Goal: Task Accomplishment & Management: Manage account settings

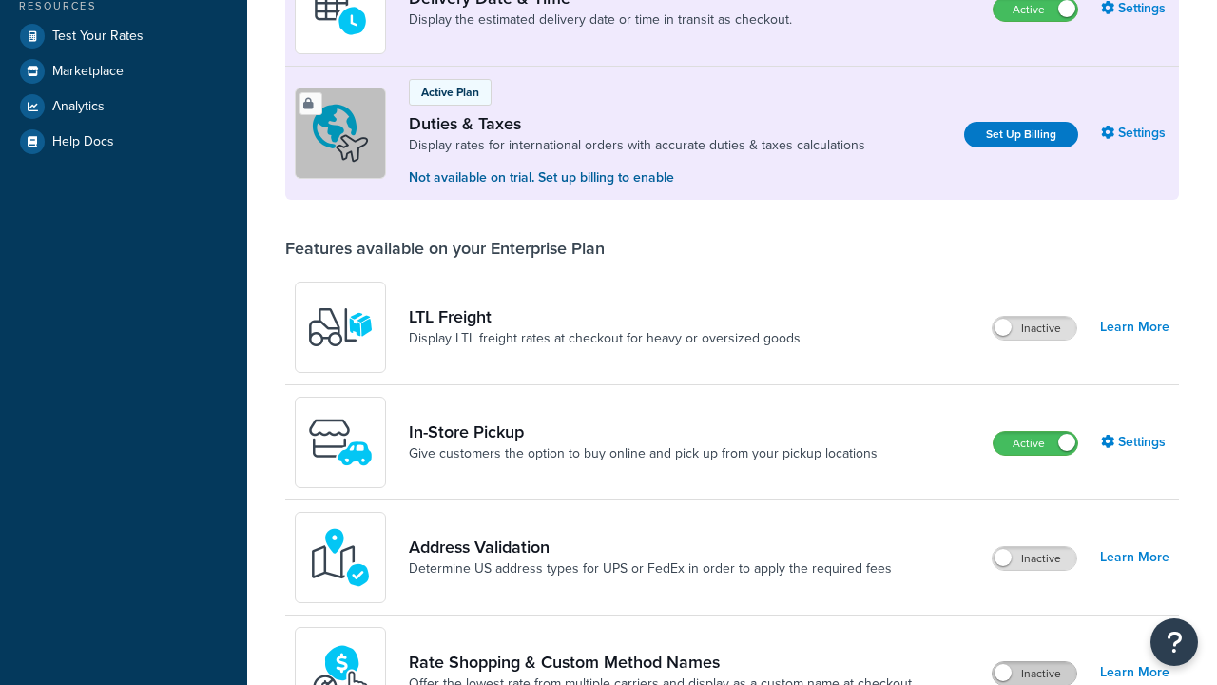
click at [1034, 662] on label "Inactive" at bounding box center [1035, 673] width 84 height 23
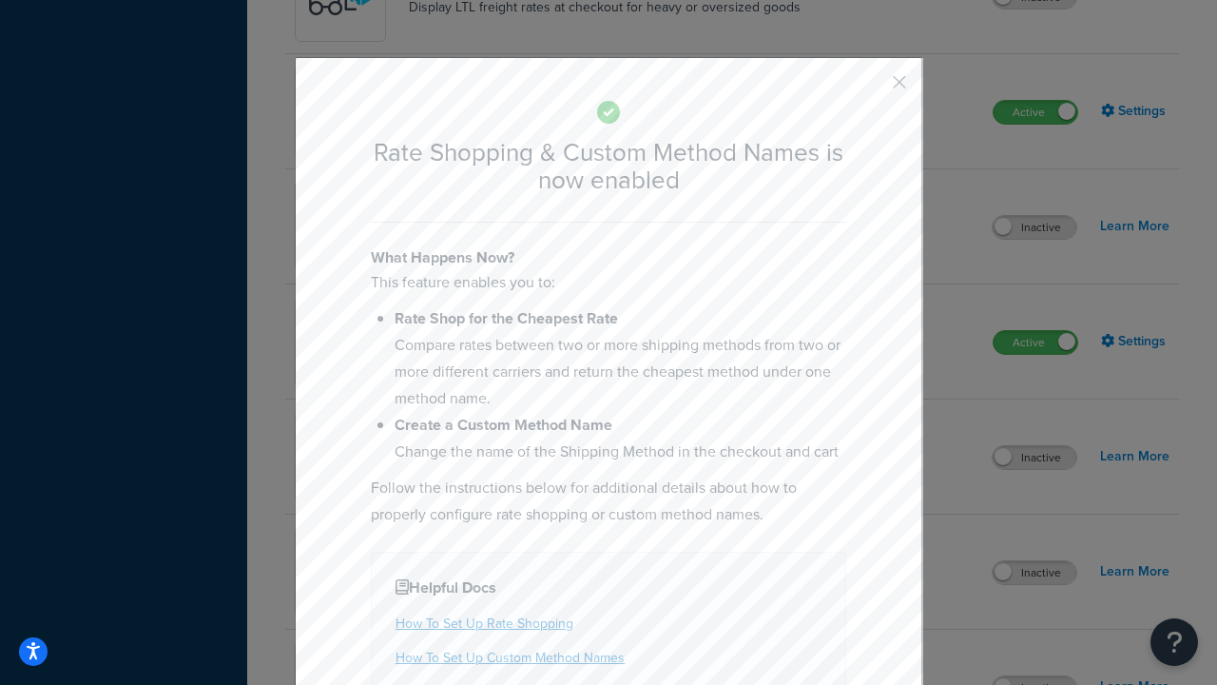
click at [871, 88] on button "button" at bounding box center [871, 89] width 5 height 5
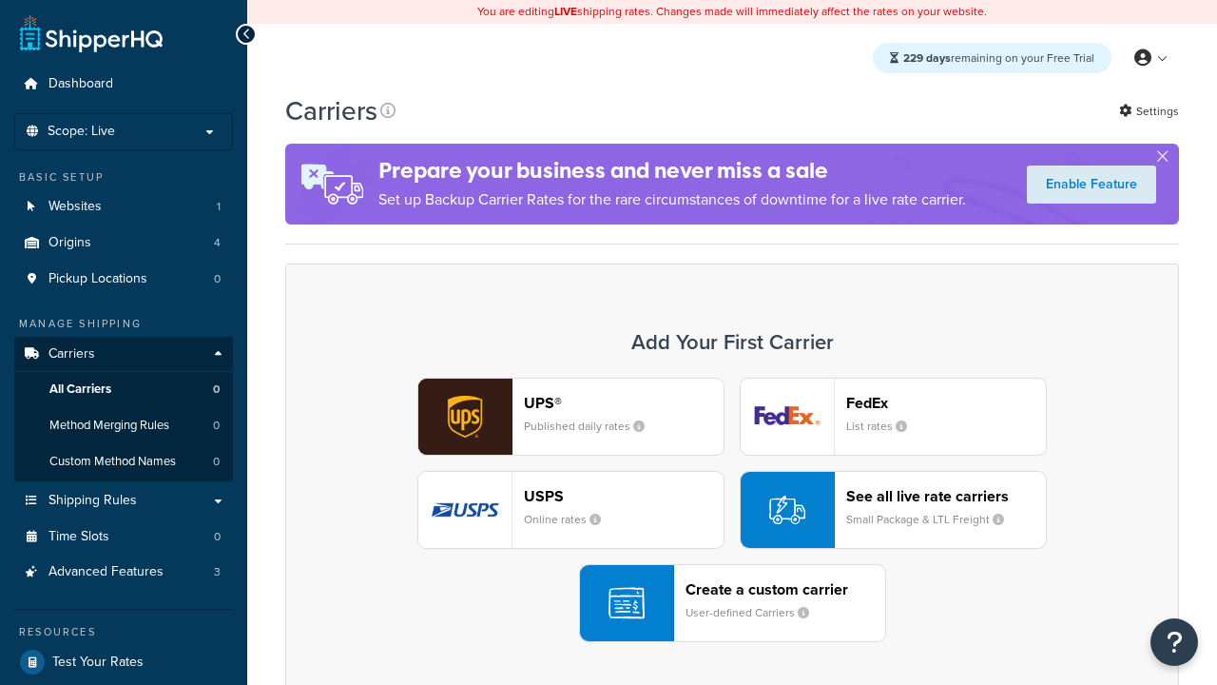
click at [732, 510] on div "UPS® Published daily rates FedEx List rates USPS Online rates See all live rate…" at bounding box center [732, 509] width 854 height 264
click at [893, 510] on div "See all live rate carriers Small Package & LTL Freight" at bounding box center [946, 510] width 200 height 46
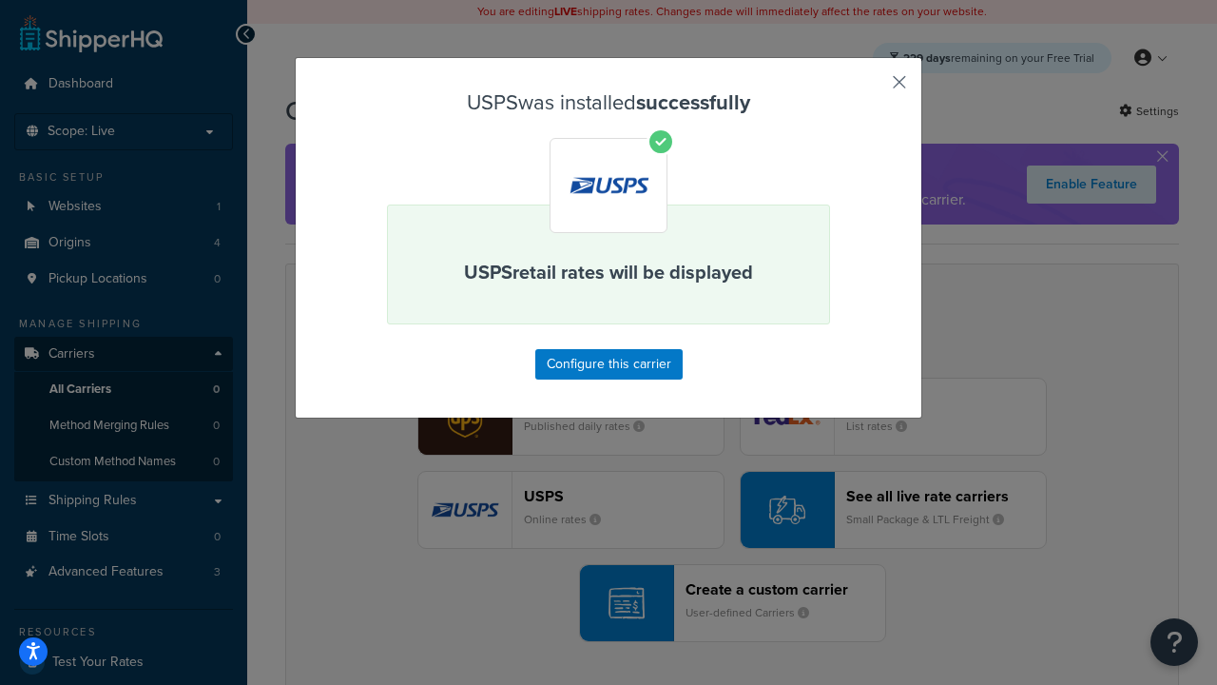
click at [871, 88] on button "button" at bounding box center [871, 89] width 5 height 5
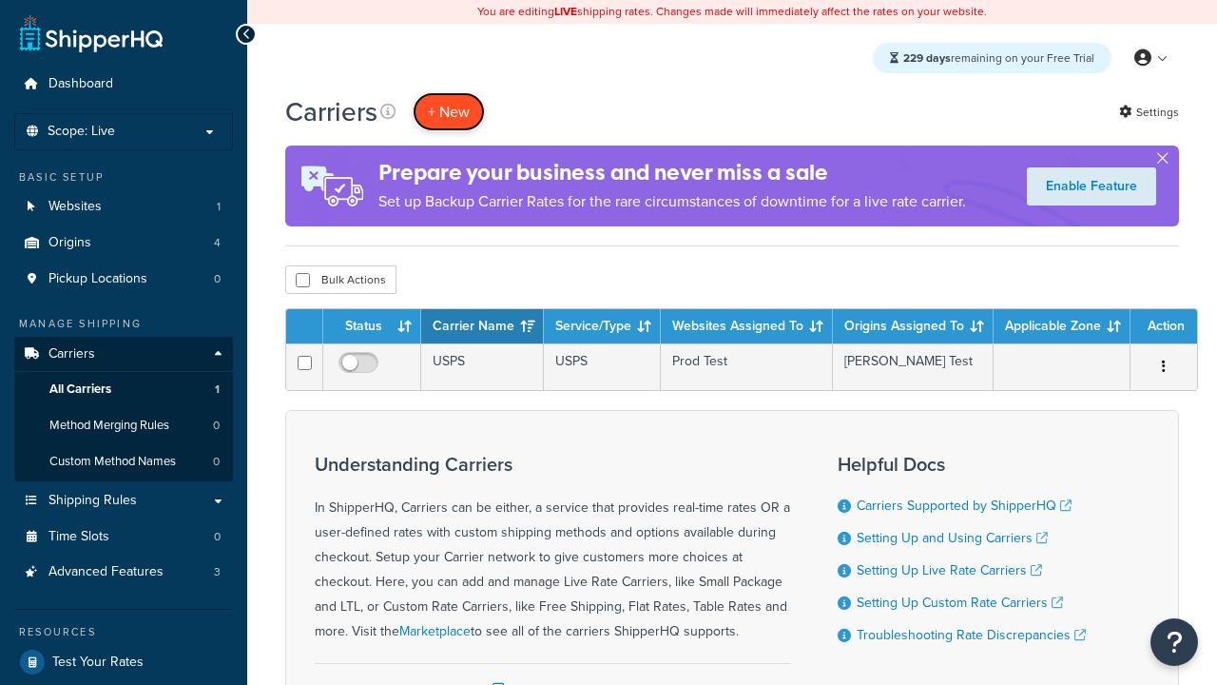
click at [449, 111] on button "+ New" at bounding box center [449, 111] width 72 height 39
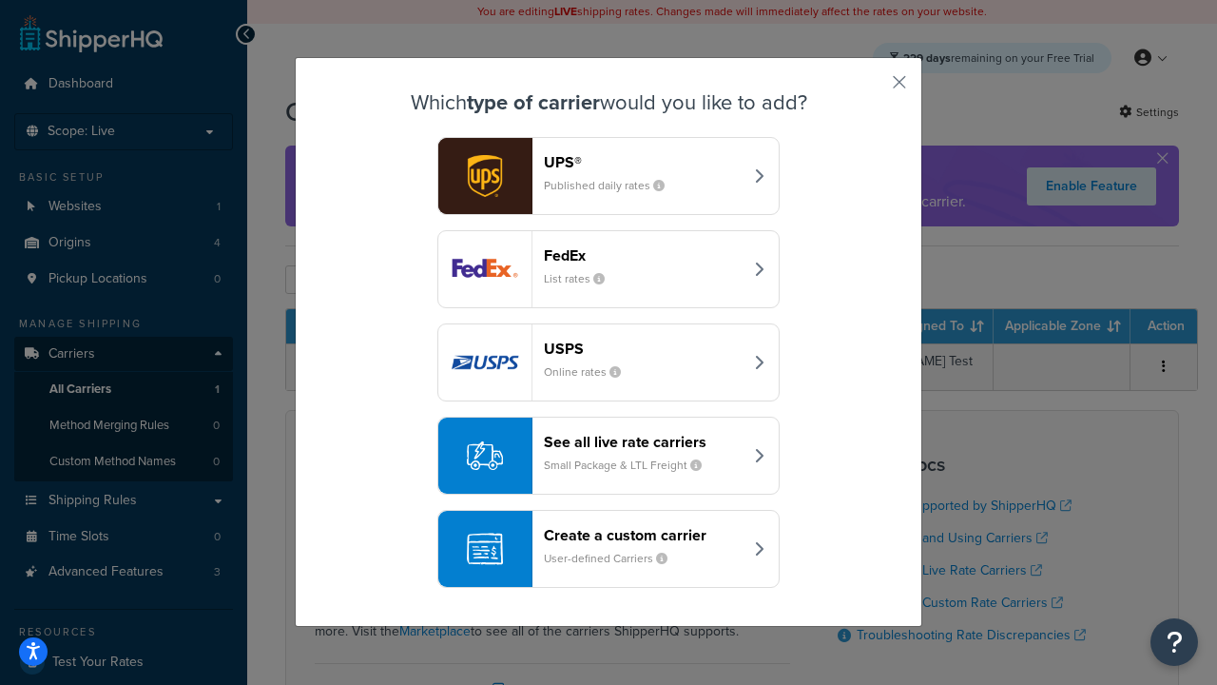
click at [608, 455] on div "See all live rate carriers Small Package & LTL Freight" at bounding box center [643, 456] width 199 height 46
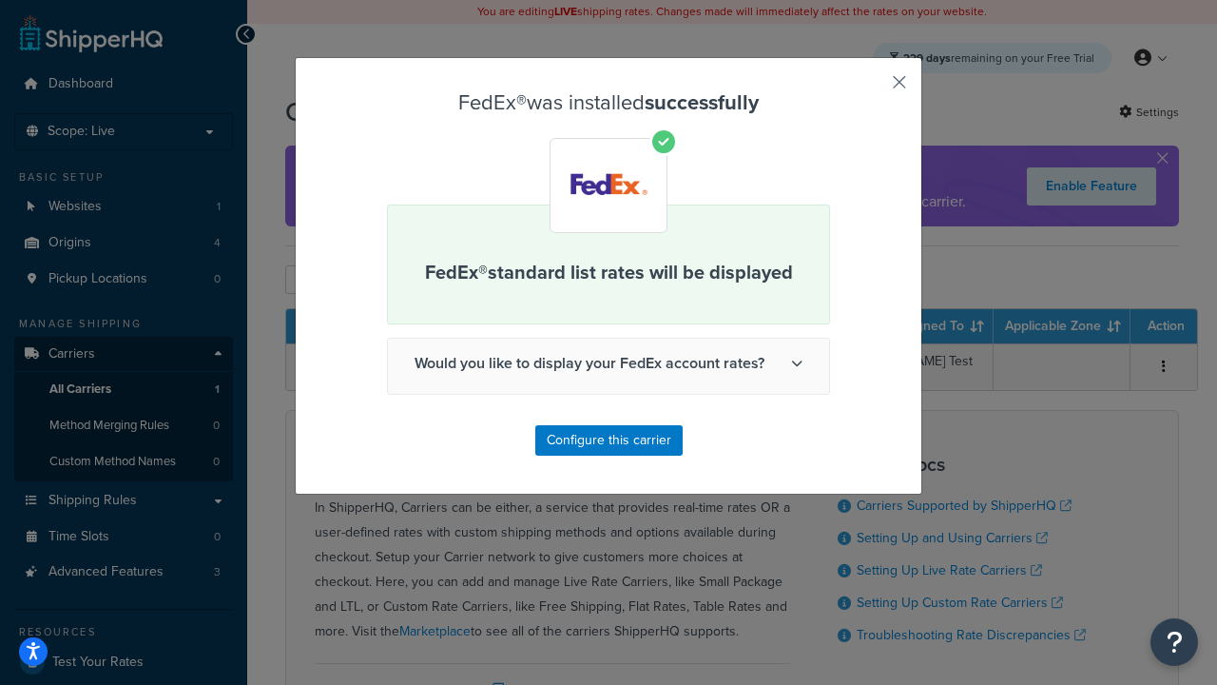
click at [871, 88] on button "button" at bounding box center [871, 89] width 5 height 5
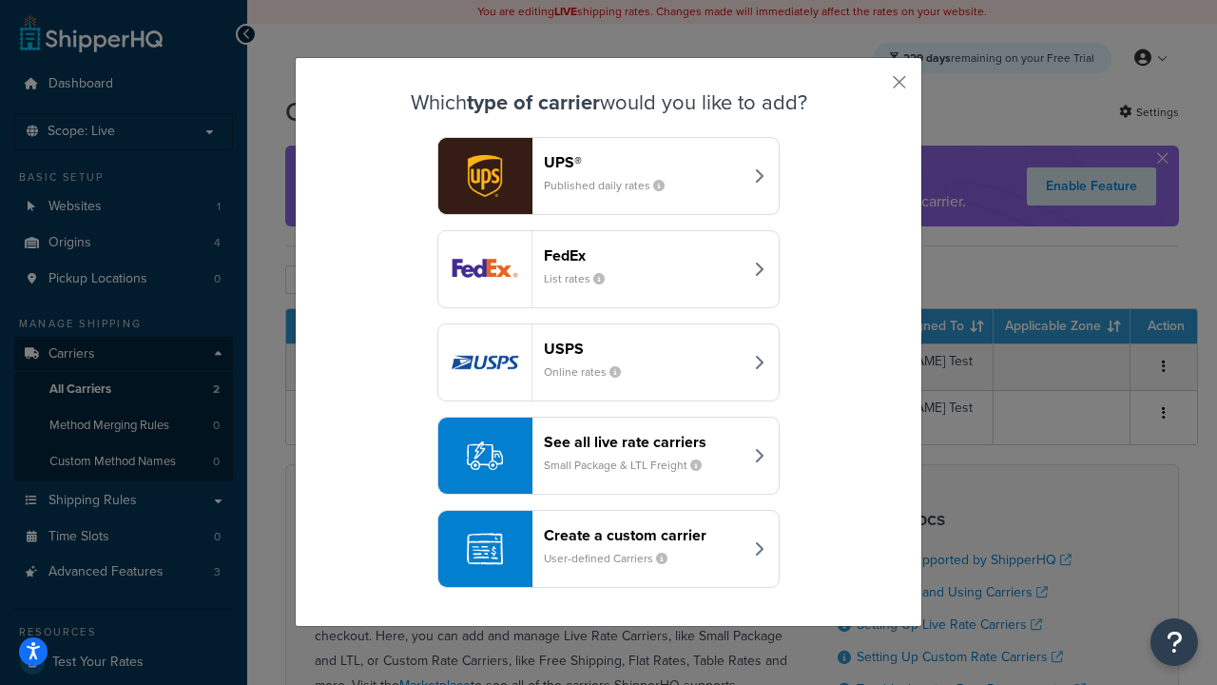
click at [608, 455] on div "See all live rate carriers Small Package & LTL Freight" at bounding box center [643, 456] width 199 height 46
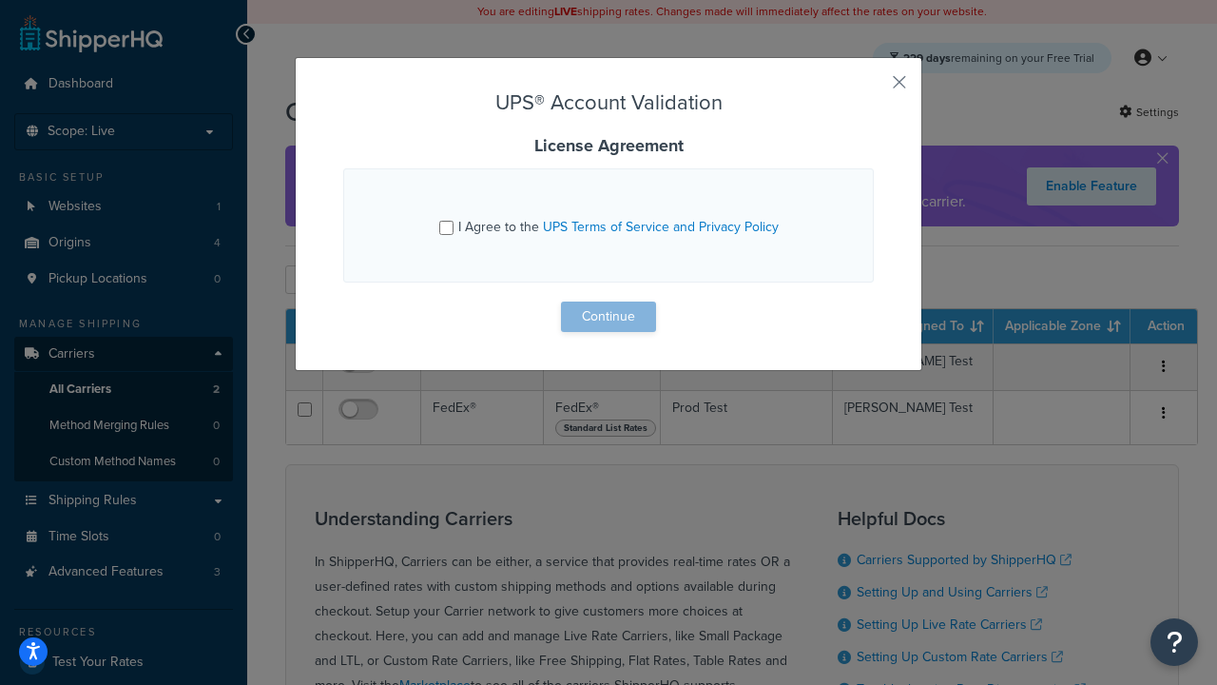
click at [446, 227] on input "I Agree to the UPS Terms of Service and Privacy Policy" at bounding box center [446, 228] width 14 height 14
checkbox input "true"
click at [608, 317] on button "Continue" at bounding box center [608, 316] width 95 height 30
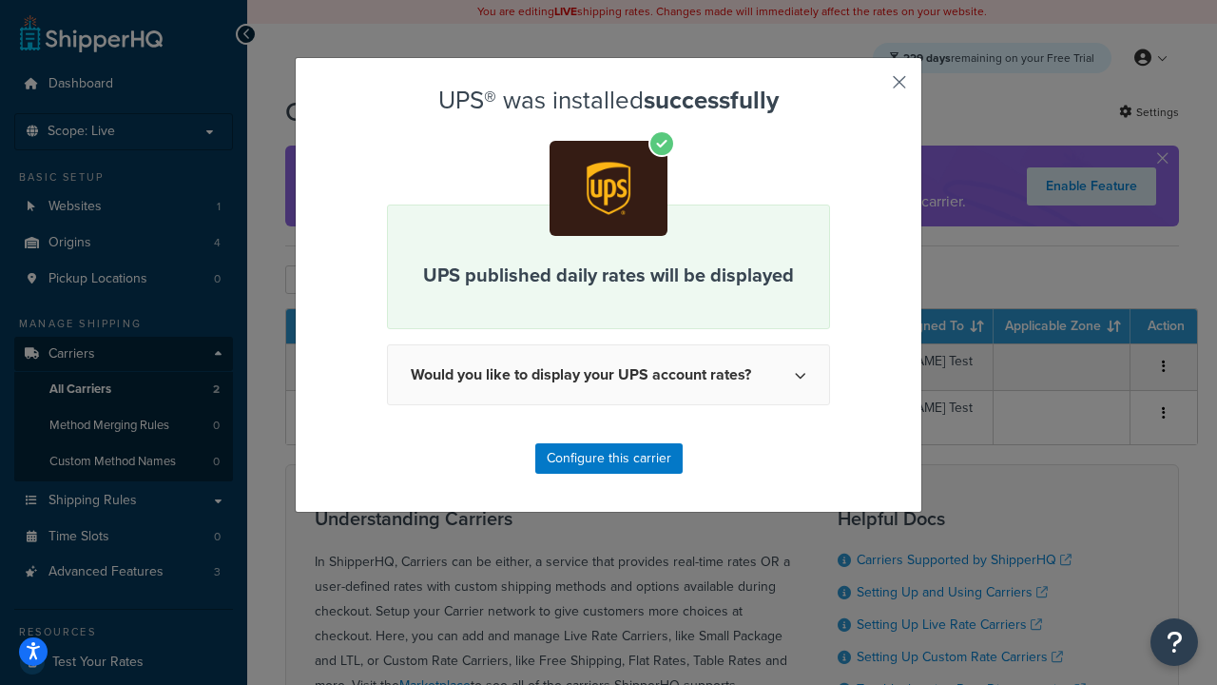
click at [871, 88] on button "button" at bounding box center [871, 89] width 5 height 5
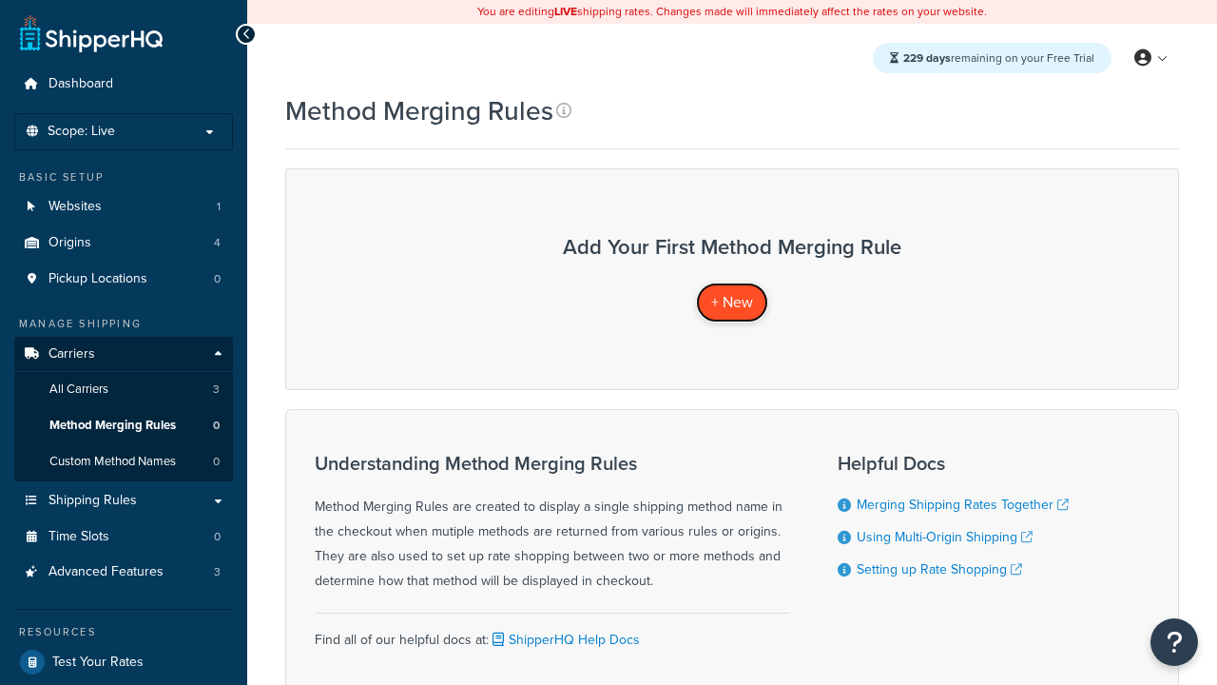
click at [732, 301] on span "+ New" at bounding box center [732, 302] width 42 height 22
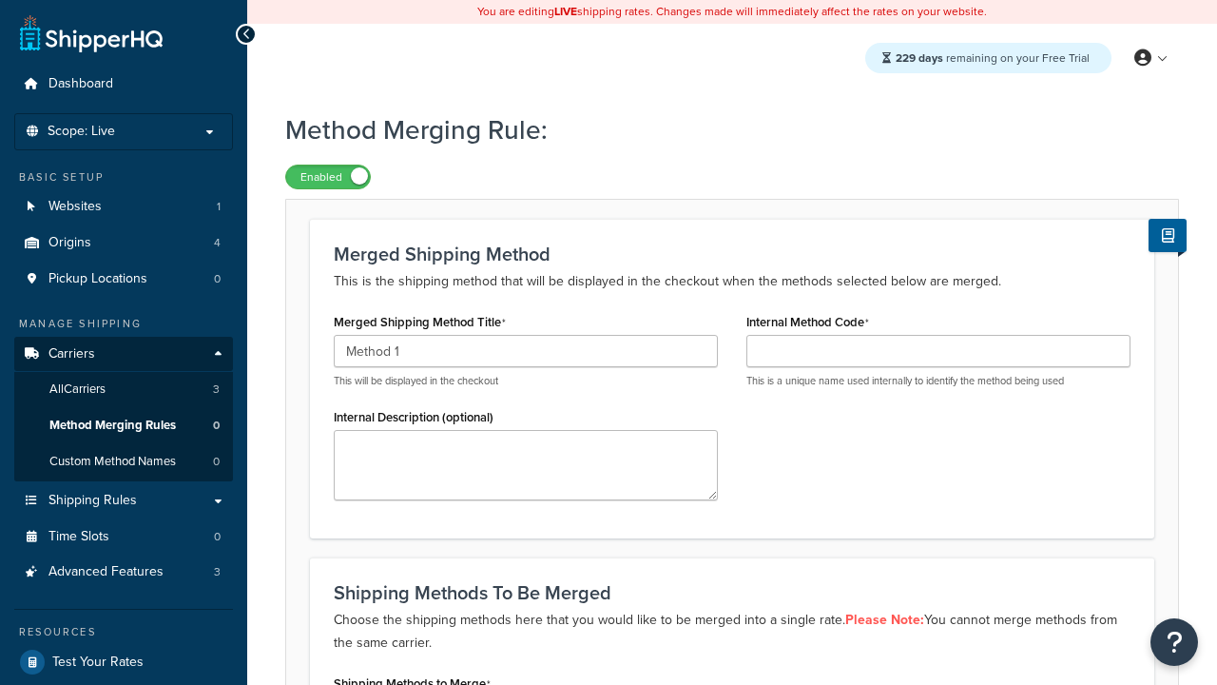
type input "Method 1"
type input "001"
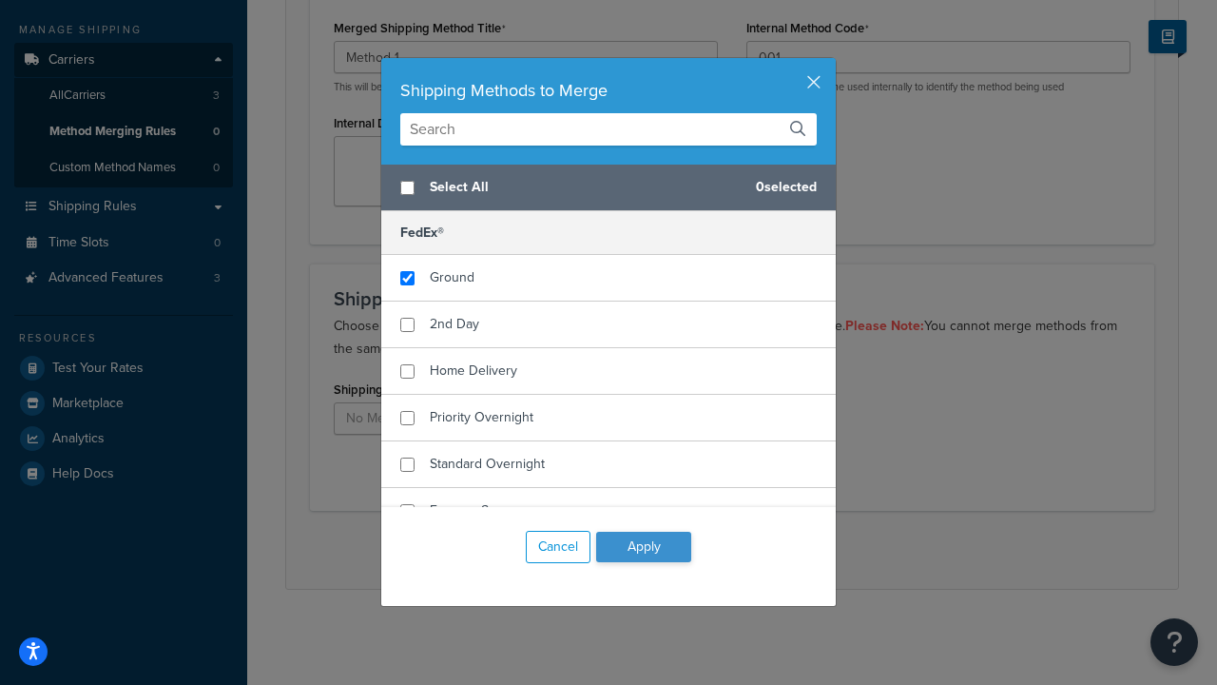
click at [452, 278] on span "Ground" at bounding box center [452, 277] width 45 height 20
checkbox input "true"
click at [644, 547] on button "Apply" at bounding box center [643, 546] width 95 height 30
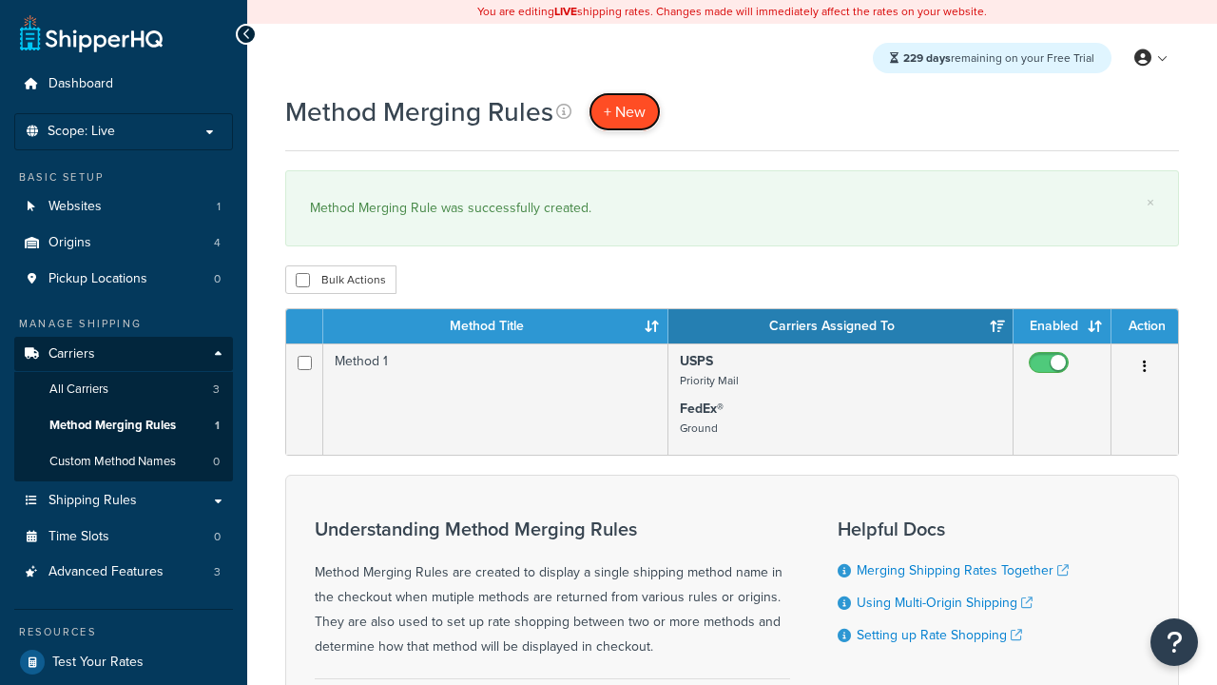
click at [625, 111] on span "+ New" at bounding box center [625, 112] width 42 height 22
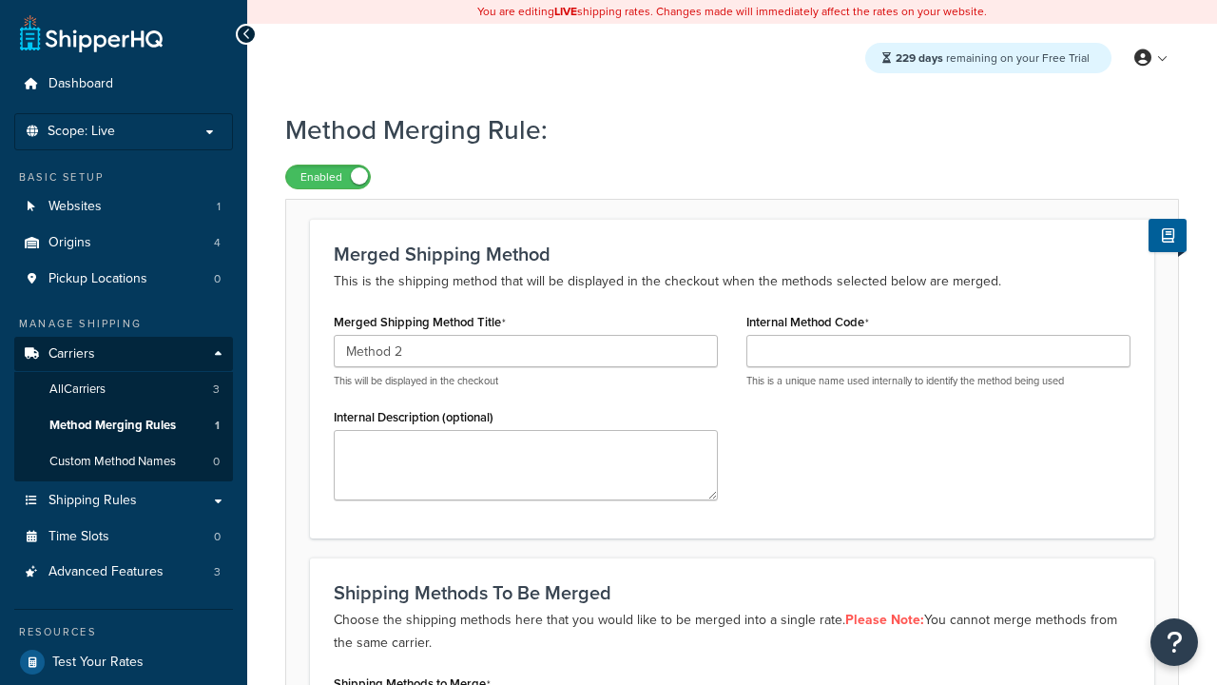
type input "Method 2"
type input "002"
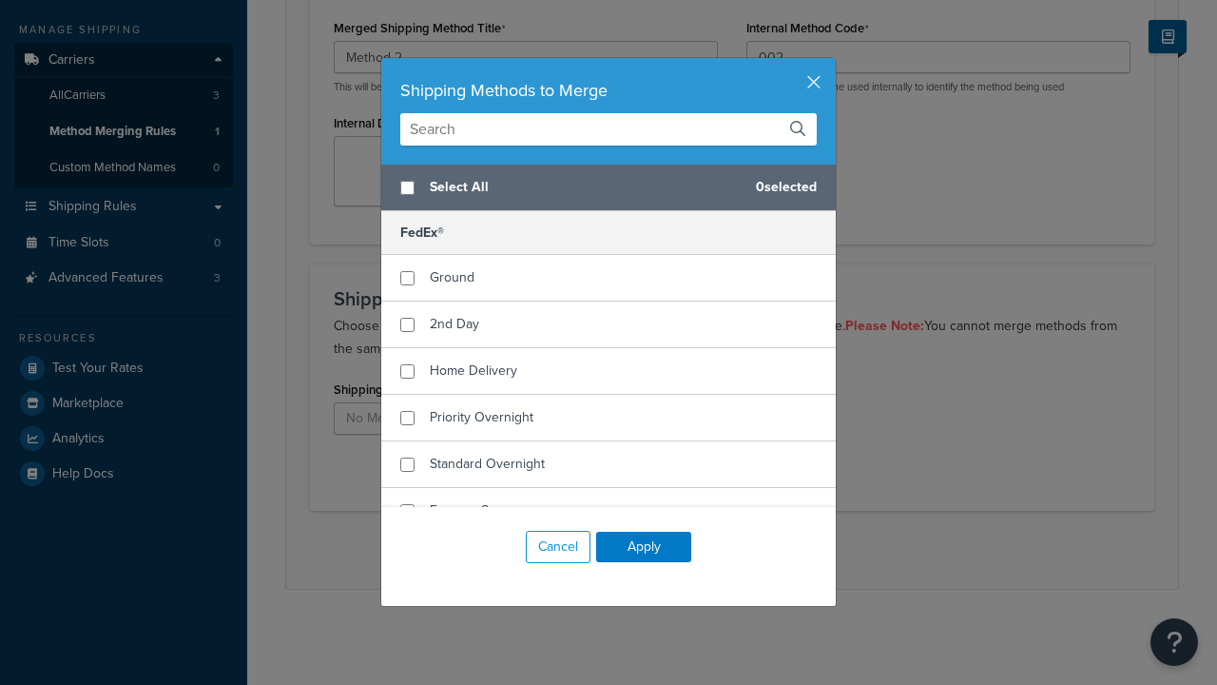
checkbox input "true"
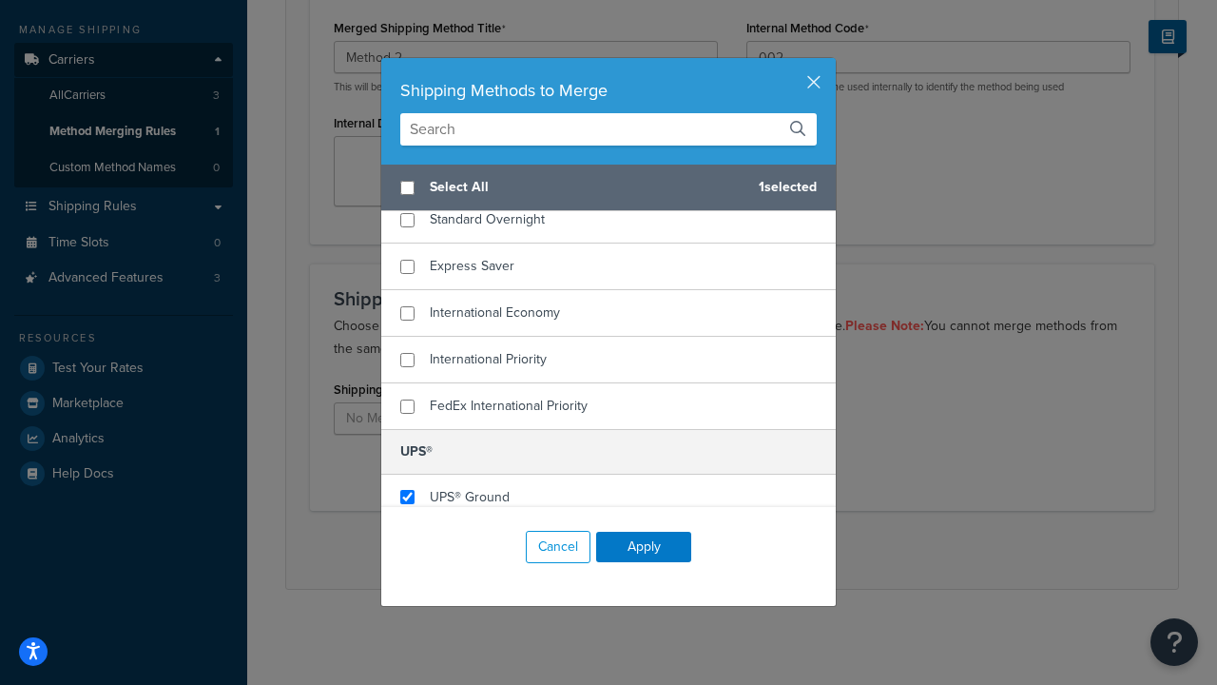
checkbox input "true"
click at [644, 547] on button "Apply" at bounding box center [643, 546] width 95 height 30
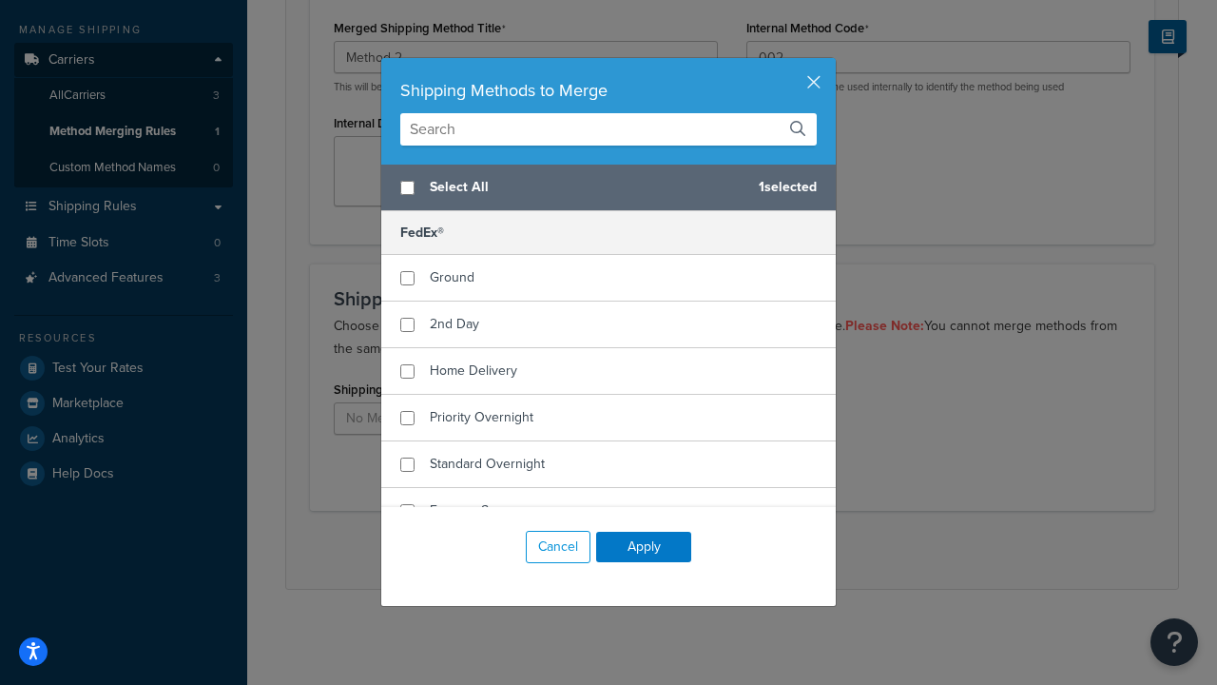
click at [721, 550] on button "Save" at bounding box center [721, 549] width 51 height 30
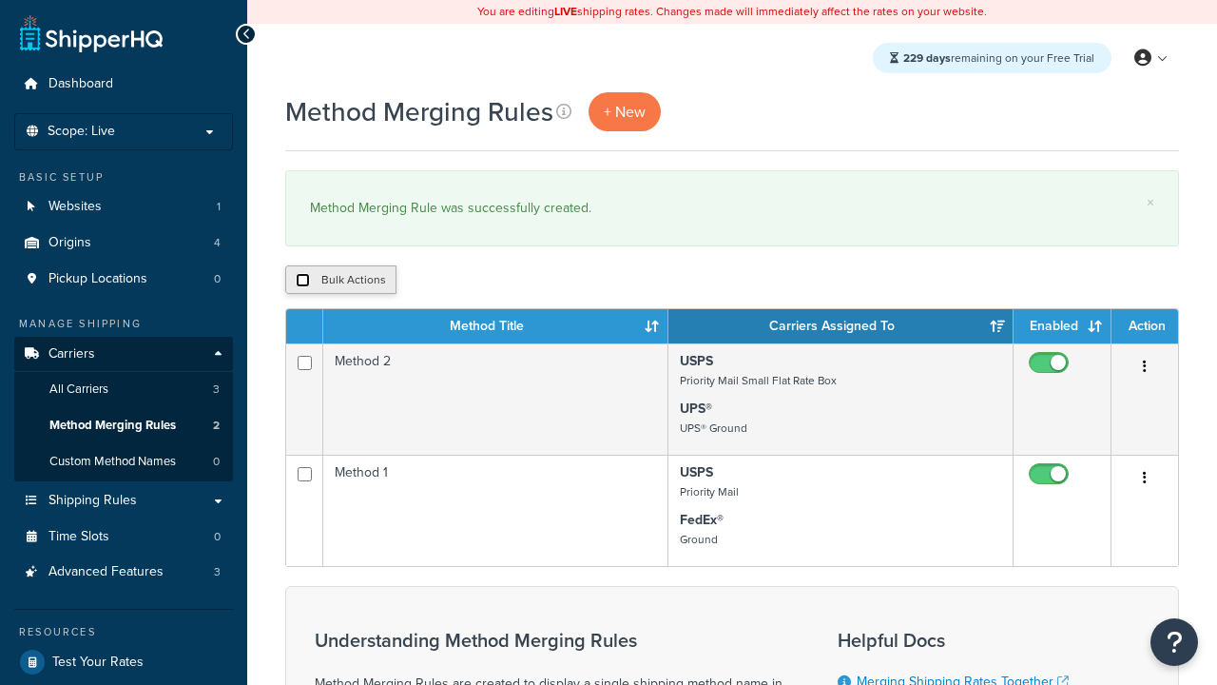
click at [302, 280] on input "checkbox" at bounding box center [303, 280] width 14 height 14
checkbox input "true"
click at [436, 280] on button "Duplicate" at bounding box center [436, 279] width 80 height 29
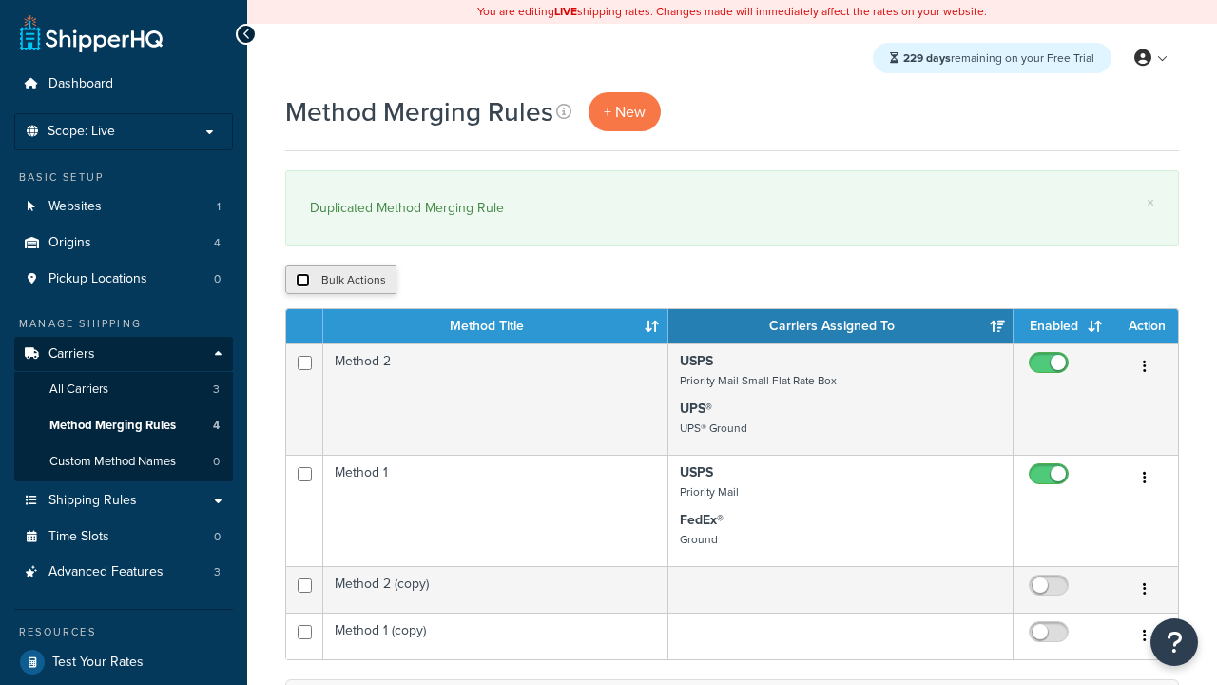
click at [302, 280] on input "checkbox" at bounding box center [303, 280] width 14 height 14
checkbox input "true"
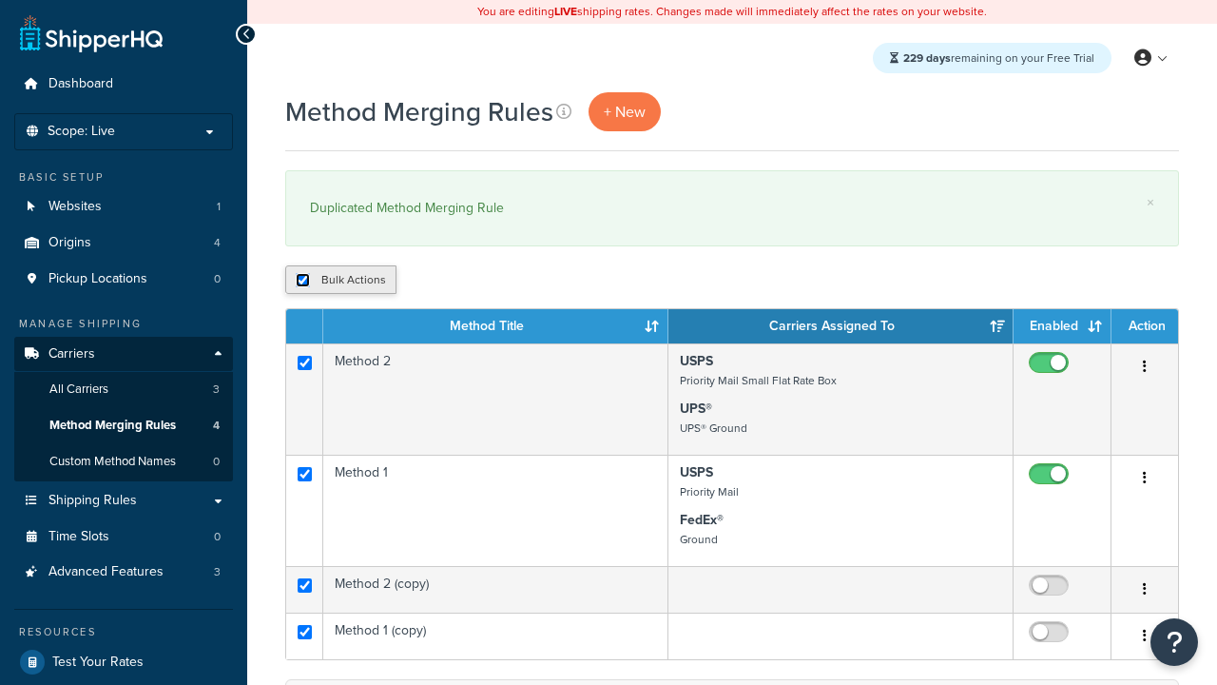
checkbox input "true"
click at [0, 0] on button "Delete" at bounding box center [0, 0] width 0 height 0
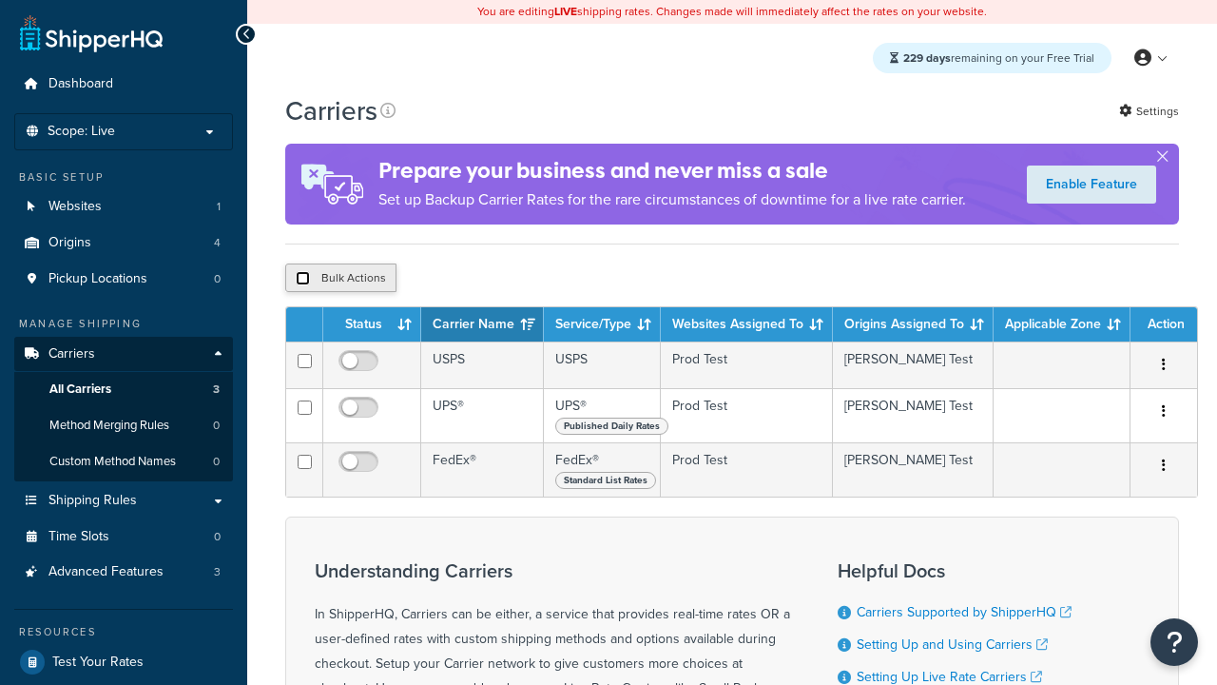
click at [302, 279] on input "checkbox" at bounding box center [303, 278] width 14 height 14
checkbox input "true"
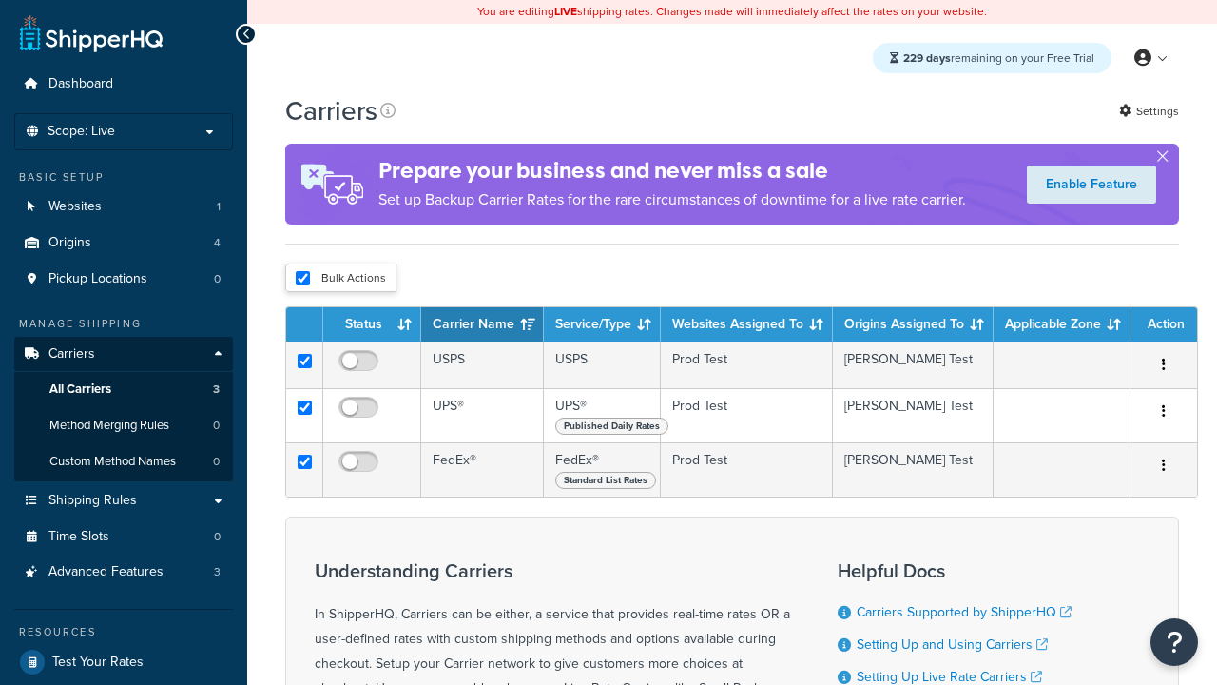
click at [0, 0] on button "Delete" at bounding box center [0, 0] width 0 height 0
